Goal: Navigation & Orientation: Go to known website

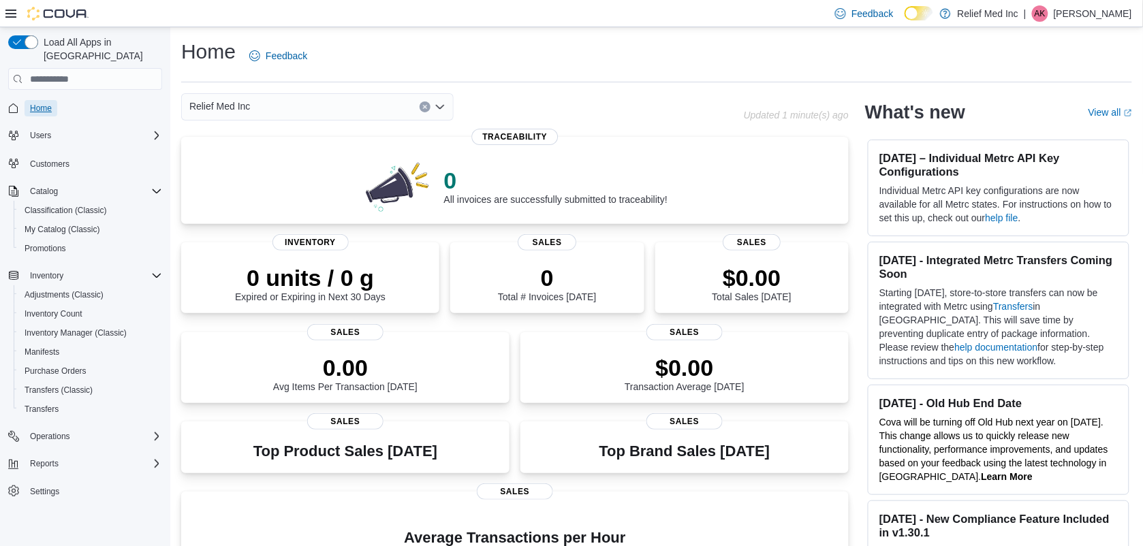
click at [46, 103] on span "Home" at bounding box center [41, 108] width 22 height 11
